Goal: Entertainment & Leisure: Consume media (video, audio)

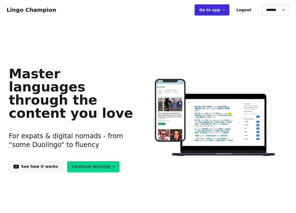
click at [215, 11] on link "Go to app ➝" at bounding box center [211, 9] width 35 height 11
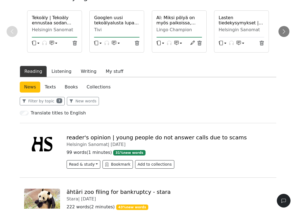
scroll to position [42, 0]
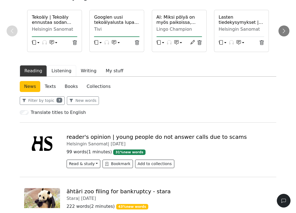
click at [60, 73] on button "Listening" at bounding box center [61, 70] width 29 height 11
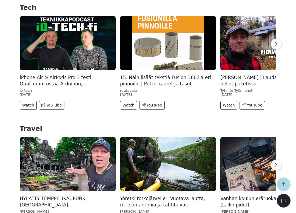
scroll to position [1447, 0]
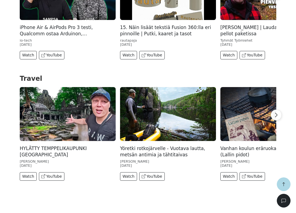
click at [77, 111] on img at bounding box center [68, 114] width 96 height 54
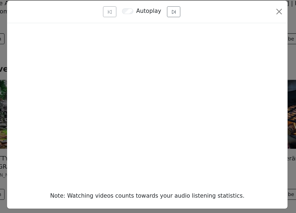
click at [246, 30] on button "Close" at bounding box center [250, 34] width 9 height 9
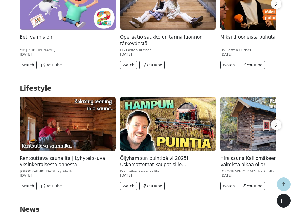
scroll to position [711, 0]
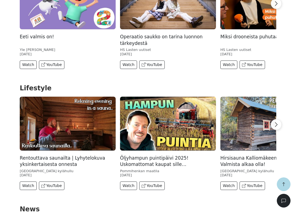
click at [88, 121] on img at bounding box center [68, 124] width 96 height 54
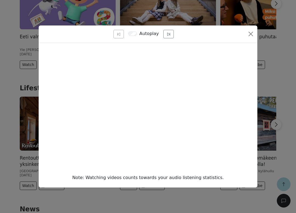
click at [249, 37] on button "Close" at bounding box center [250, 34] width 9 height 9
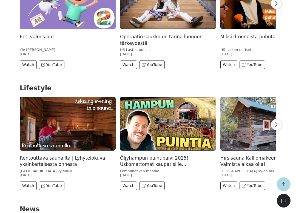
click at [182, 120] on img at bounding box center [168, 124] width 96 height 54
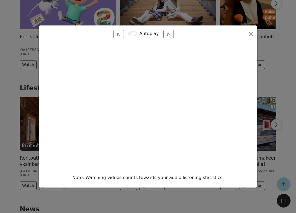
click at [249, 33] on button "Close" at bounding box center [250, 34] width 9 height 9
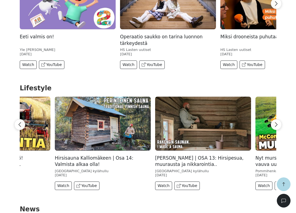
scroll to position [0, 165]
click at [135, 129] on img at bounding box center [103, 124] width 96 height 54
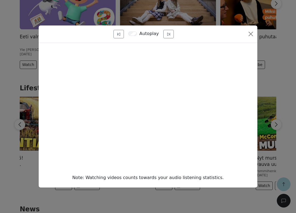
scroll to position [711, 0]
